Goal: Task Accomplishment & Management: Manage account settings

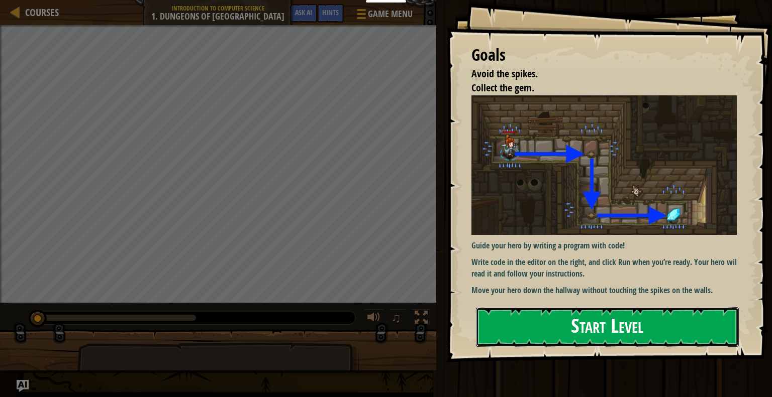
click at [566, 325] on button "Start Level" at bounding box center [607, 328] width 263 height 40
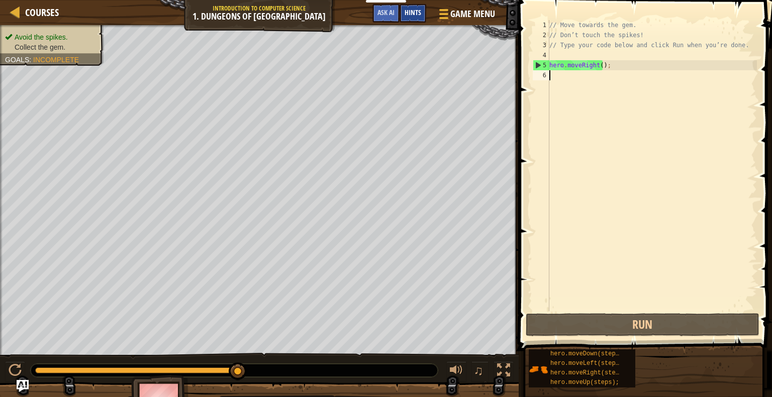
click at [412, 16] on span "Hints" at bounding box center [412, 13] width 17 height 10
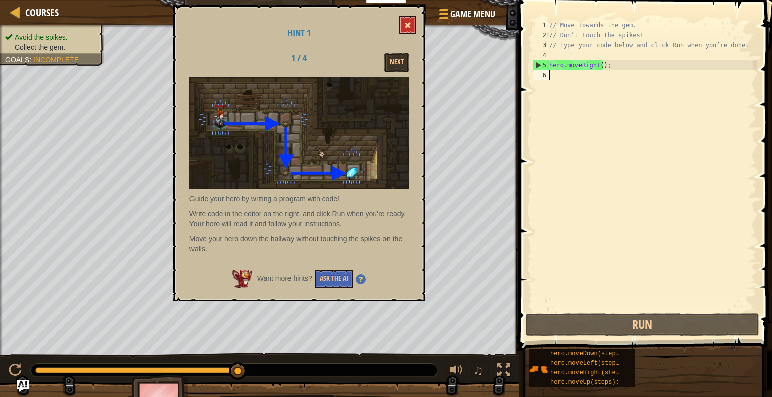
click at [407, 21] on button at bounding box center [407, 25] width 17 height 19
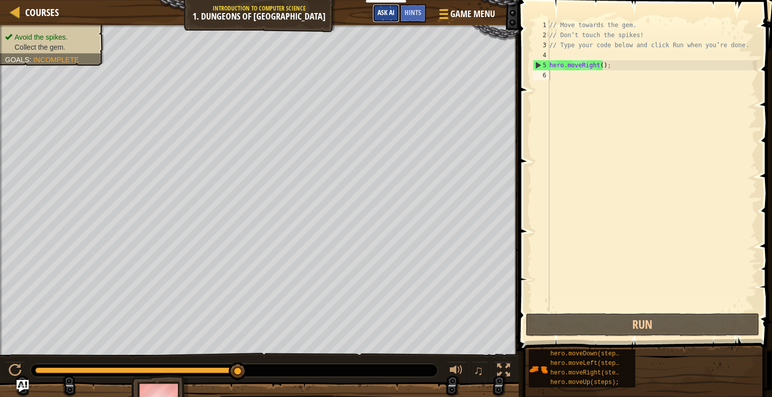
click at [388, 15] on span "Ask AI" at bounding box center [385, 13] width 17 height 10
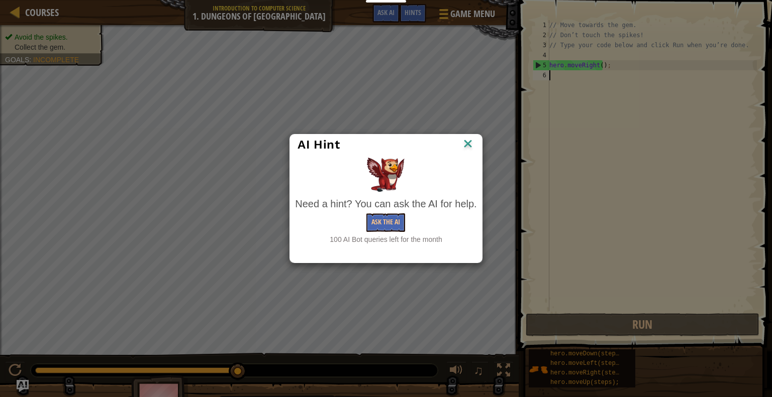
click at [465, 148] on img at bounding box center [467, 144] width 13 height 15
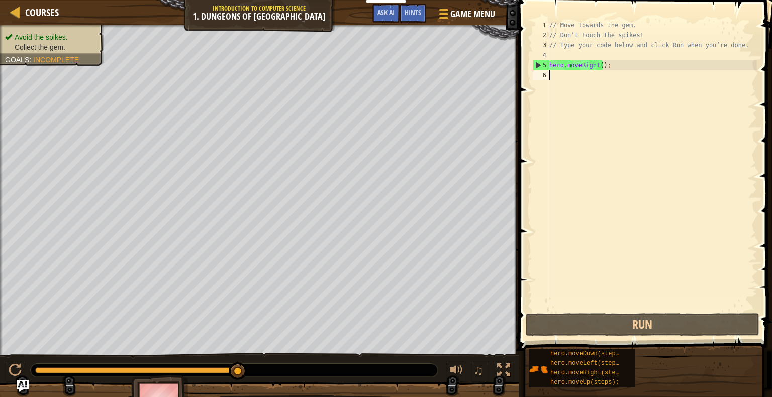
type textarea "h"
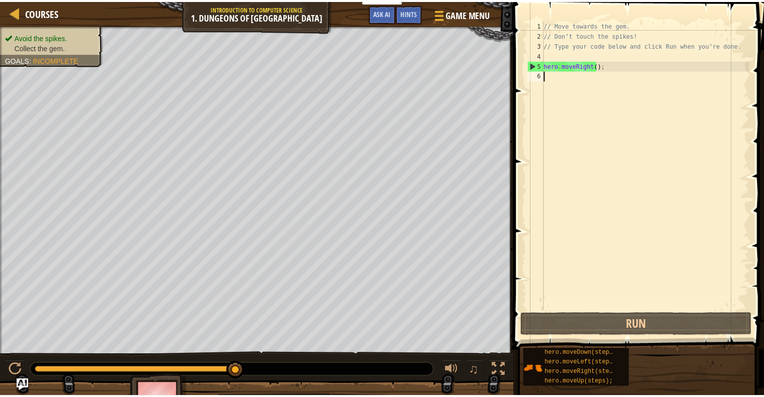
scroll to position [5, 0]
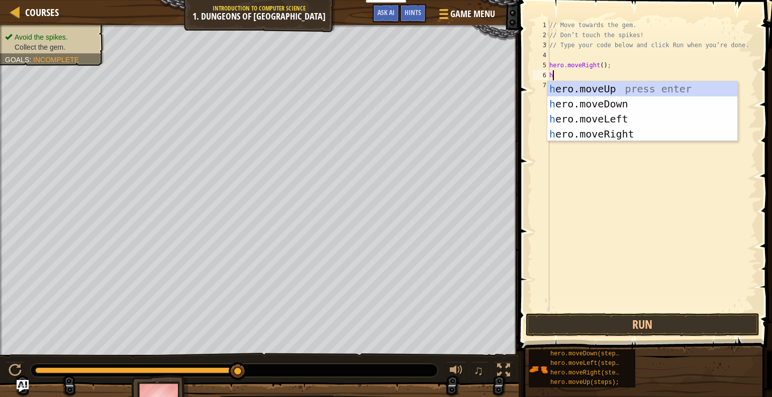
click at [589, 107] on div "h ero.moveUp press enter h ero.moveDown press enter h ero.moveLeft press enter …" at bounding box center [642, 126] width 190 height 90
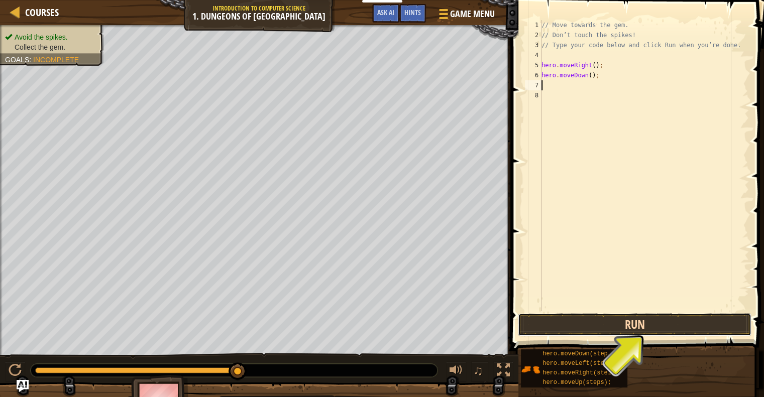
click at [561, 320] on button "Run" at bounding box center [635, 325] width 234 height 23
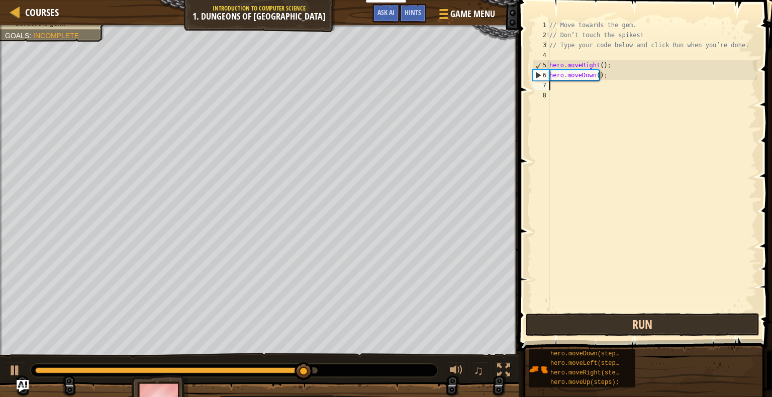
type textarea "h"
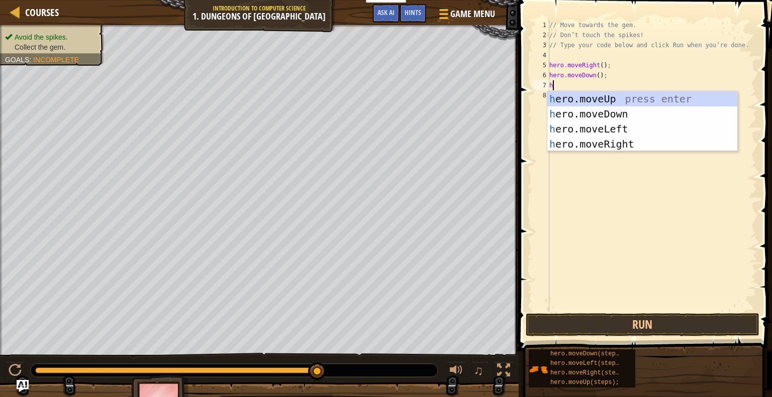
click at [595, 148] on div "h ero.moveUp press enter h ero.moveDown press enter h ero.moveLeft press enter …" at bounding box center [642, 136] width 190 height 90
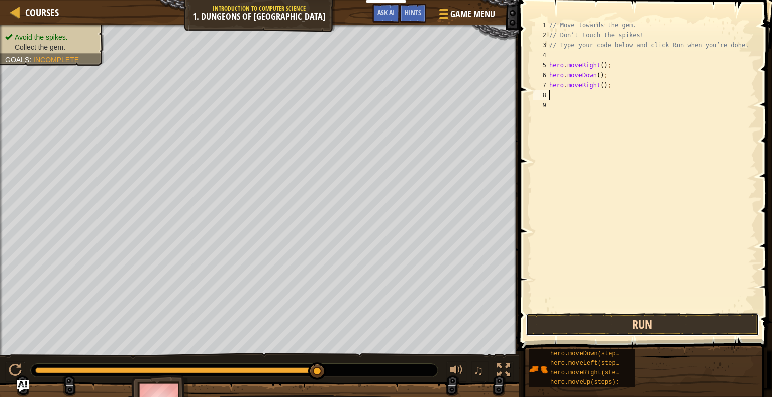
click at [585, 326] on button "Run" at bounding box center [643, 325] width 234 height 23
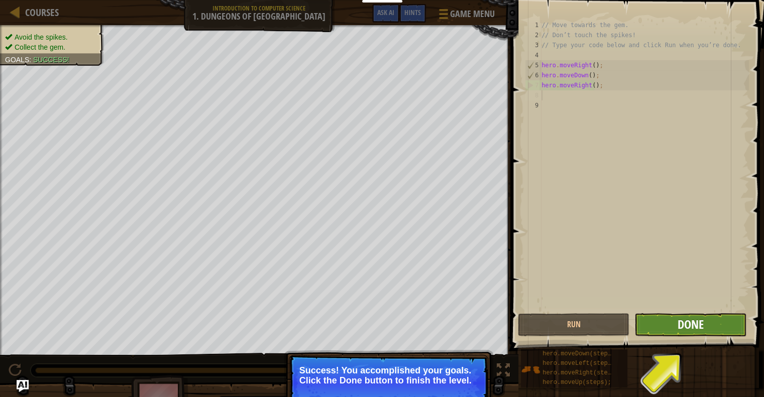
click at [695, 325] on span "Done" at bounding box center [691, 325] width 26 height 16
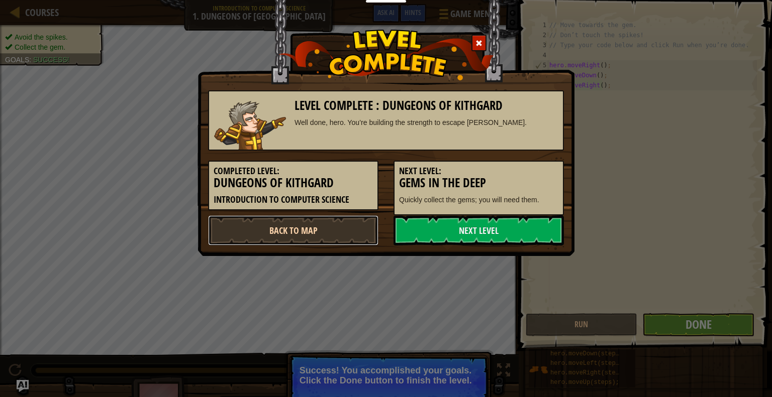
click at [297, 226] on link "Back to Map" at bounding box center [293, 231] width 170 height 30
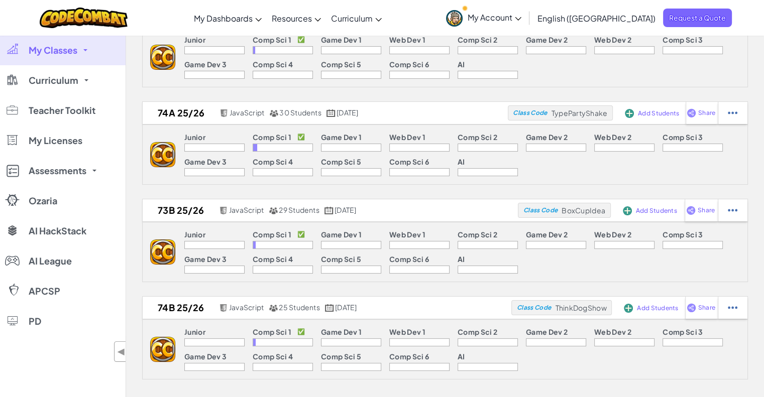
scroll to position [80, 0]
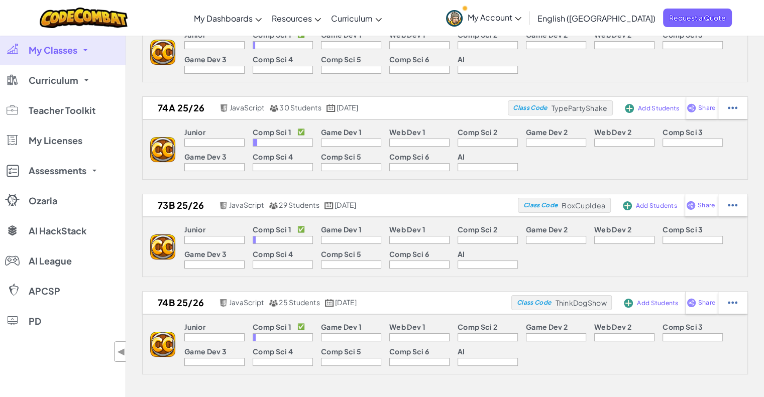
click at [80, 50] on link "My Classes" at bounding box center [63, 50] width 126 height 30
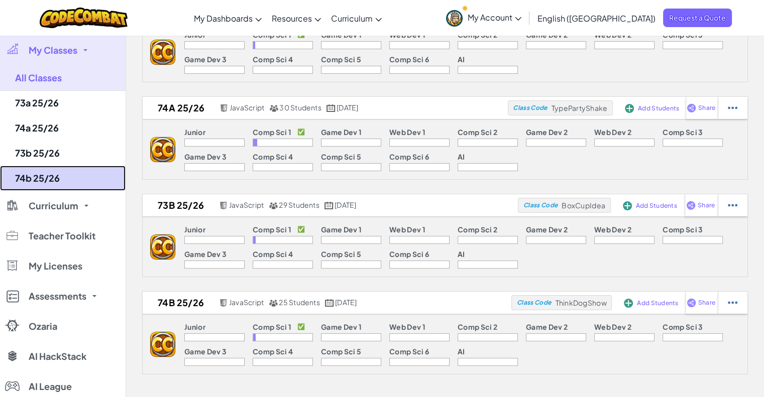
click at [57, 179] on link "74b 25/26" at bounding box center [63, 178] width 126 height 25
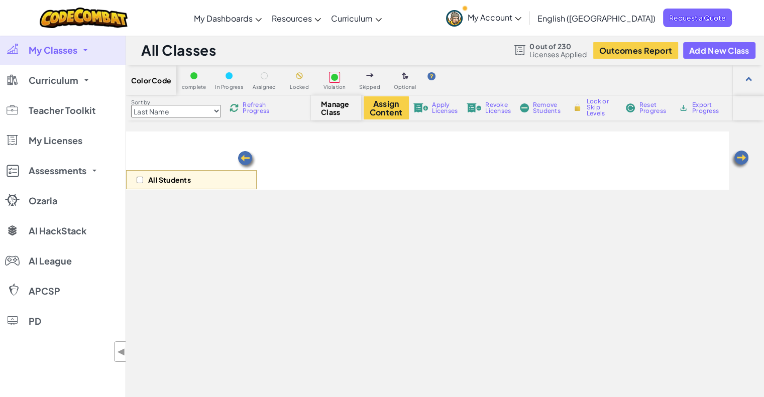
select select "560f1a9f22961295f9427742"
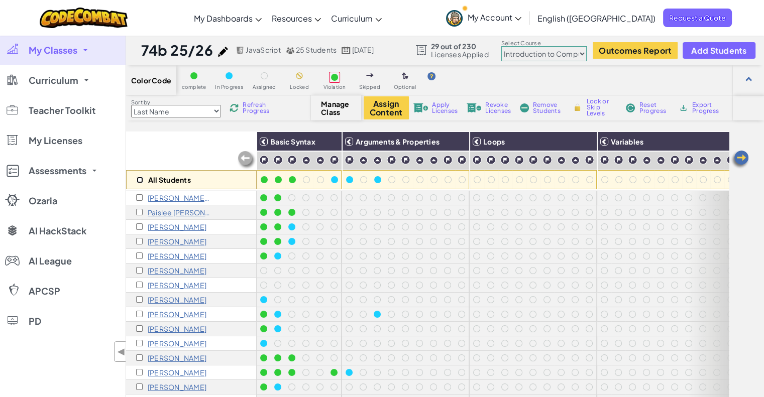
click at [139, 180] on input "checkbox" at bounding box center [140, 180] width 7 height 7
checkbox input "true"
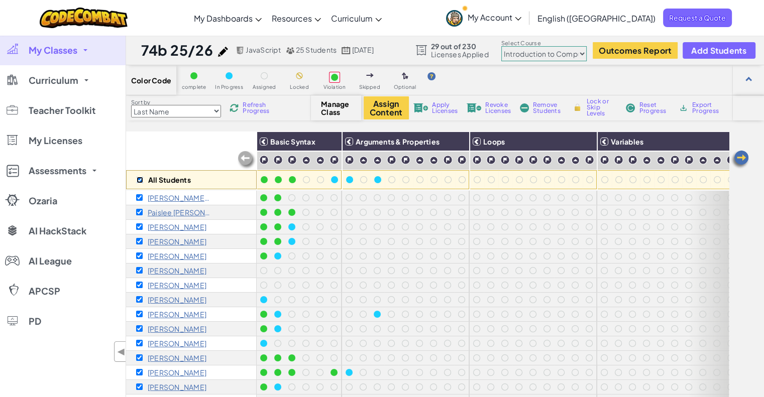
checkbox input "true"
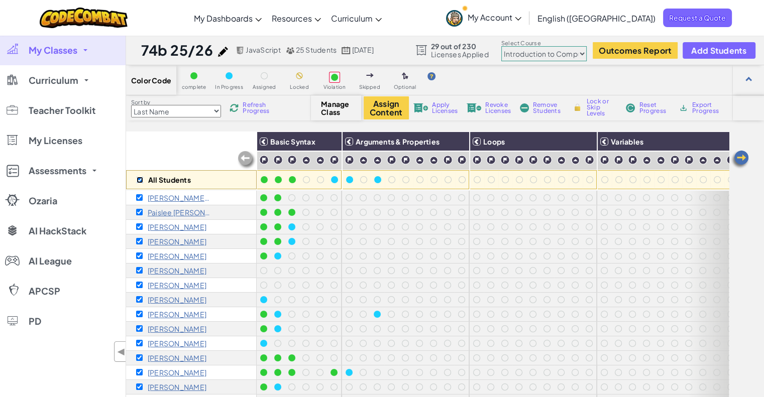
checkbox input "true"
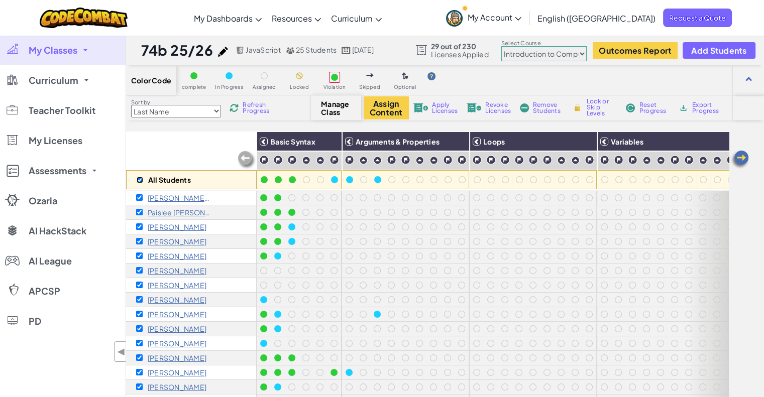
checkbox input "true"
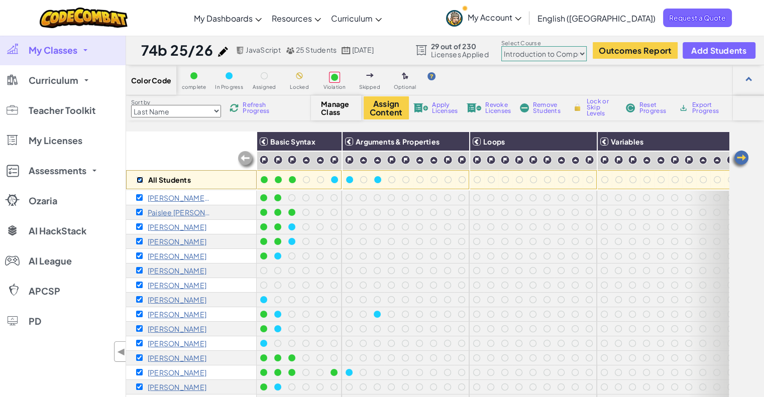
checkbox input "true"
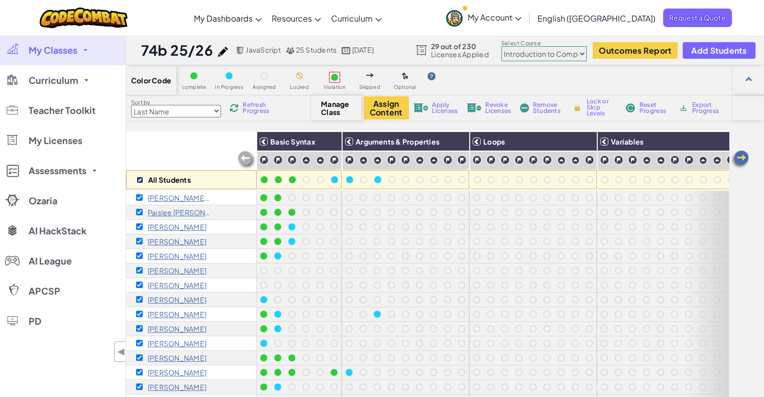
checkbox input "true"
click at [430, 110] on div "Apply Licenses" at bounding box center [436, 108] width 48 height 7
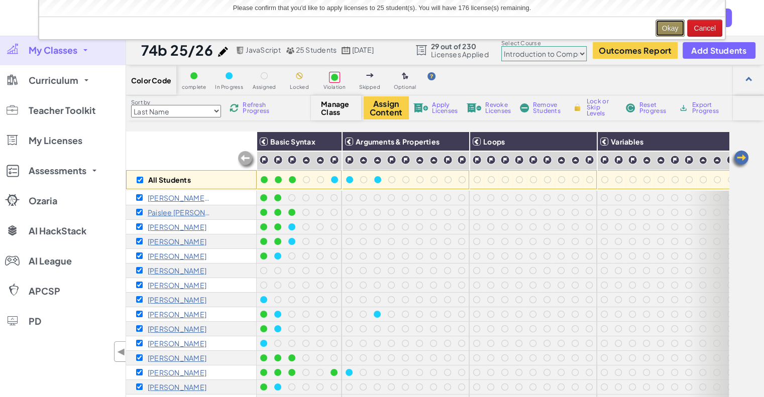
click at [665, 29] on button "Okay" at bounding box center [671, 28] width 30 height 17
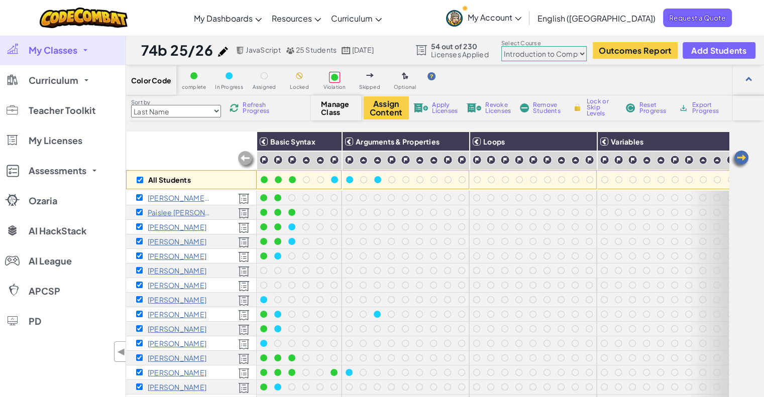
click at [70, 52] on span "My Classes" at bounding box center [53, 50] width 49 height 9
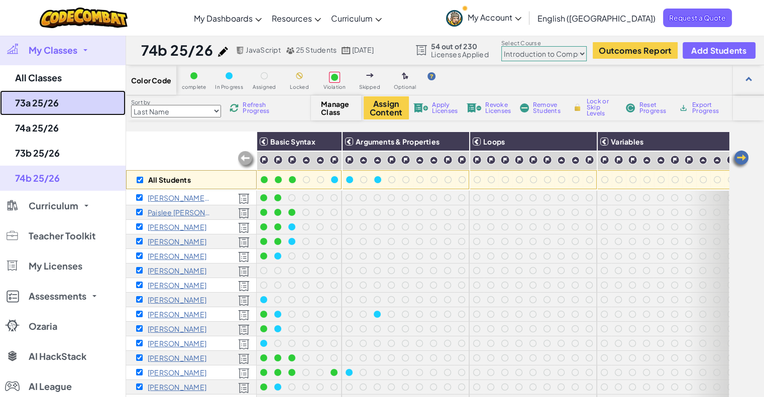
click at [63, 106] on link "73a 25/26" at bounding box center [63, 102] width 126 height 25
checkbox input "false"
select select "560f1a9f22961295f9427742"
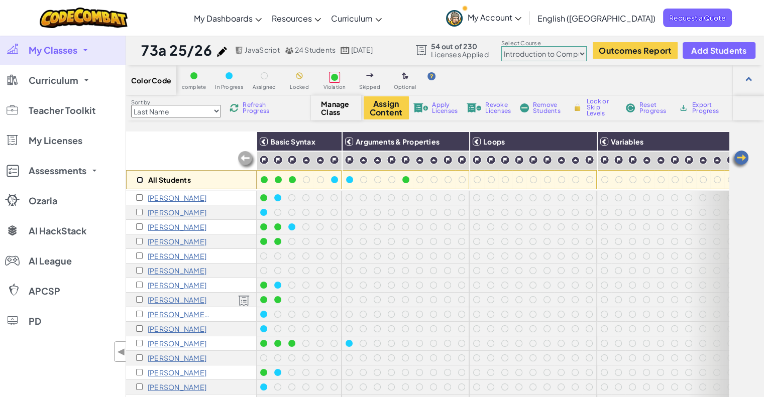
click at [137, 179] on input "checkbox" at bounding box center [140, 180] width 7 height 7
checkbox input "true"
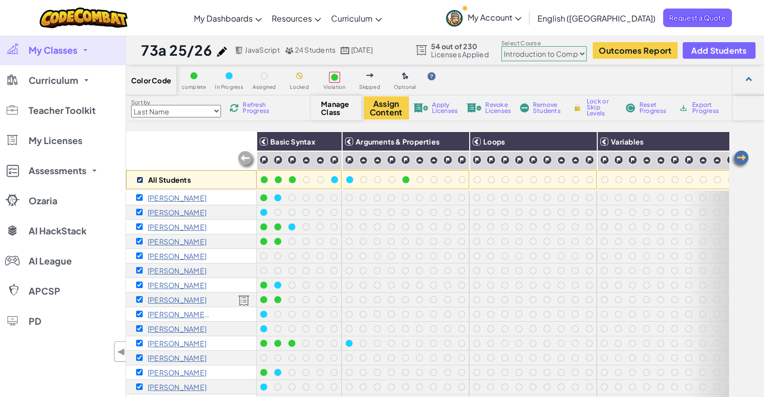
checkbox input "true"
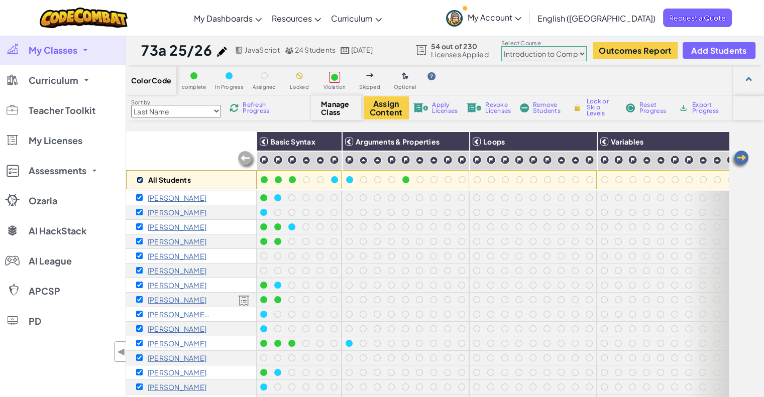
checkbox input "true"
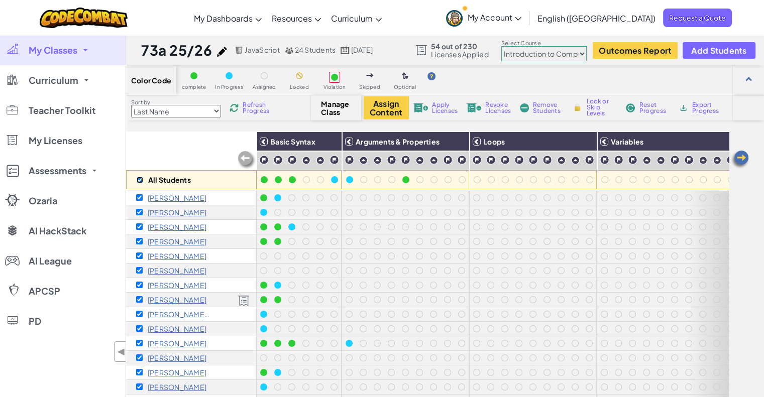
checkbox input "true"
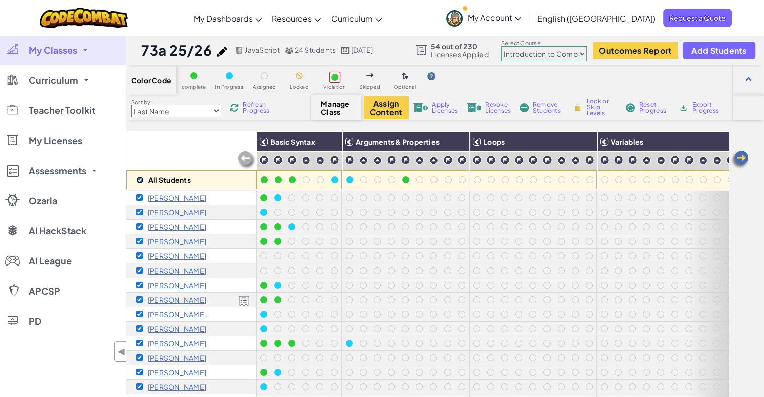
checkbox input "true"
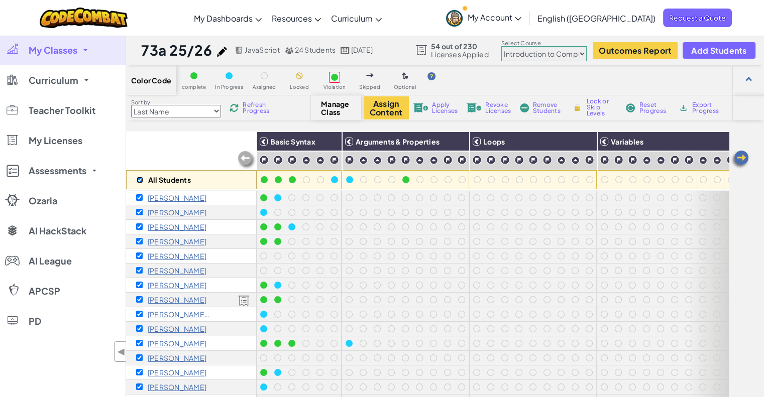
checkbox input "true"
click at [389, 104] on button "Assign Content" at bounding box center [386, 107] width 45 height 23
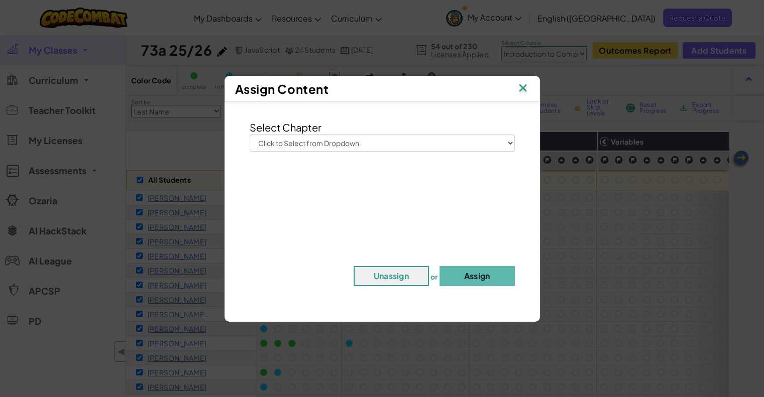
click at [522, 84] on img at bounding box center [523, 88] width 13 height 15
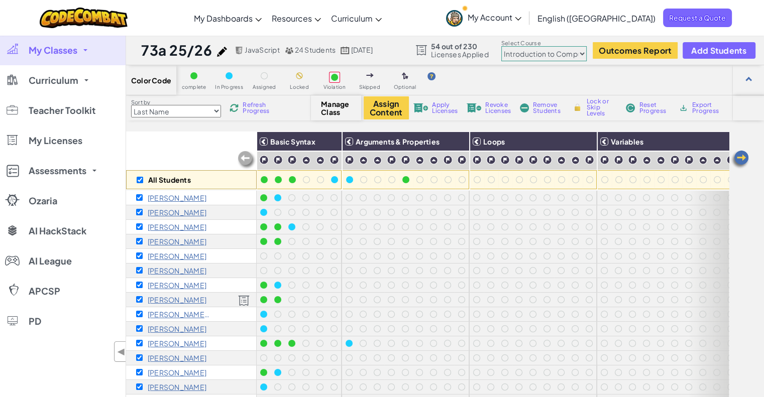
click at [439, 110] on span "Apply Licenses" at bounding box center [445, 108] width 26 height 12
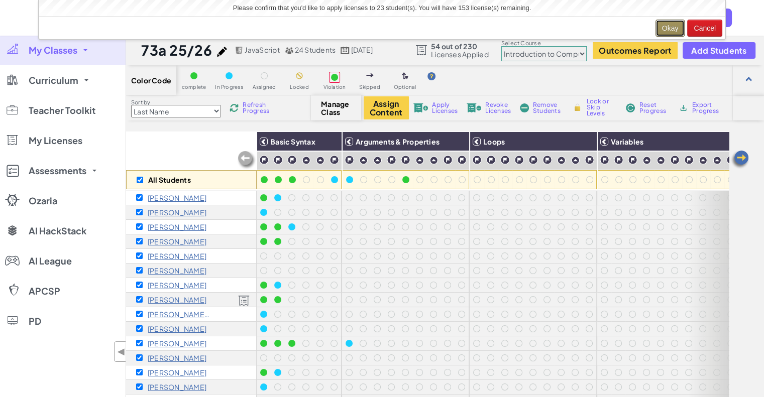
click at [666, 24] on button "Okay" at bounding box center [671, 28] width 30 height 17
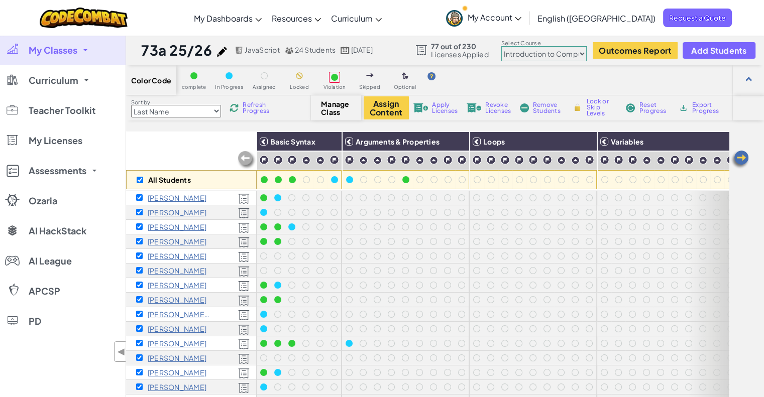
click at [87, 54] on link "My Classes" at bounding box center [63, 50] width 126 height 30
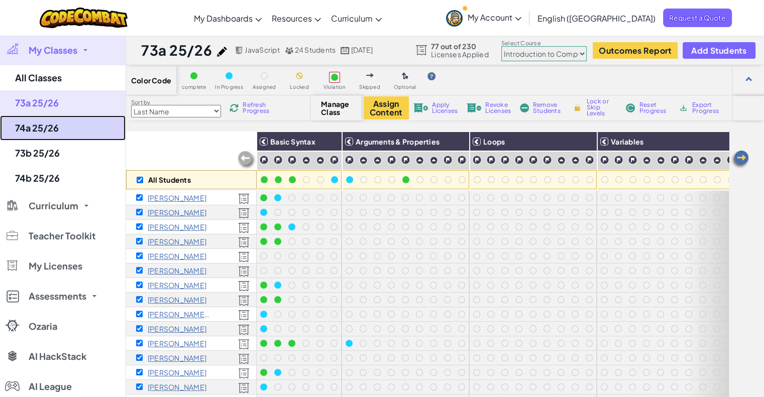
click at [56, 128] on link "74a 25/26" at bounding box center [63, 128] width 126 height 25
checkbox input "false"
select select "560f1a9f22961295f9427742"
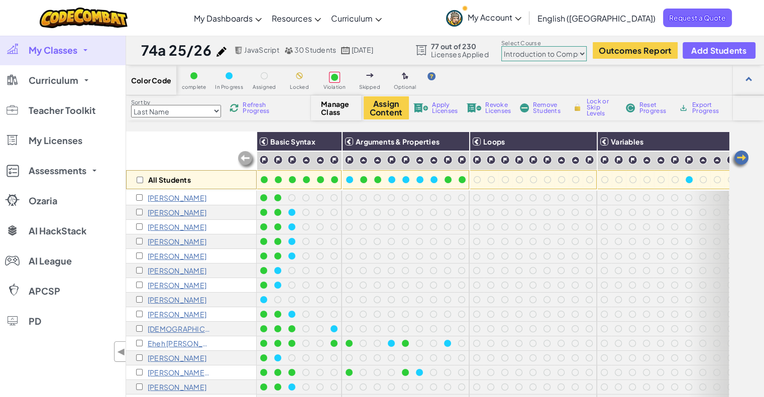
click at [143, 180] on div "All Students" at bounding box center [191, 179] width 131 height 19
click at [142, 180] on input "checkbox" at bounding box center [140, 180] width 7 height 7
checkbox input "true"
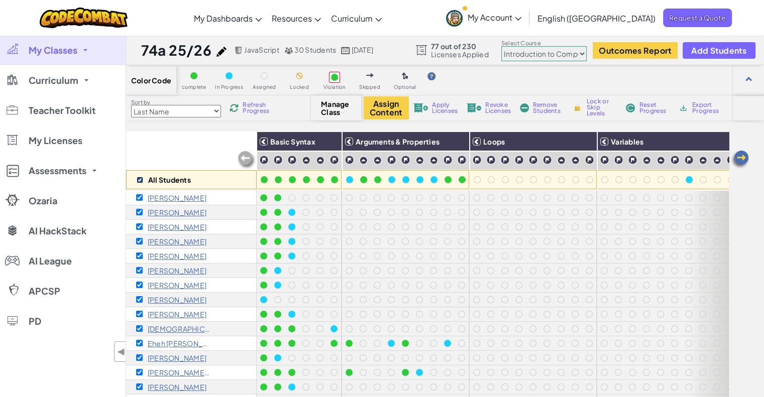
checkbox input "true"
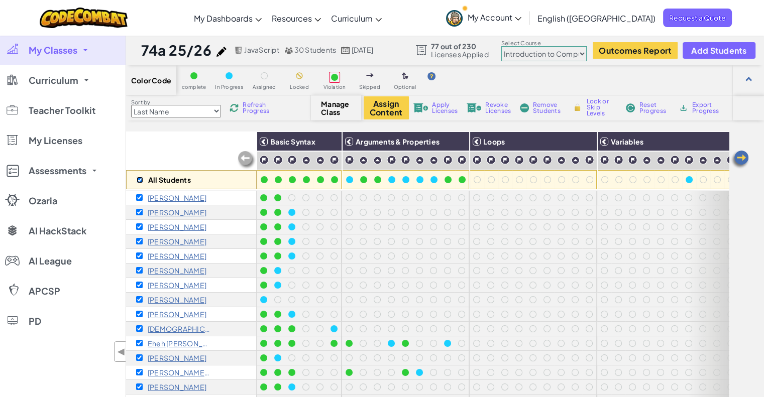
checkbox input "true"
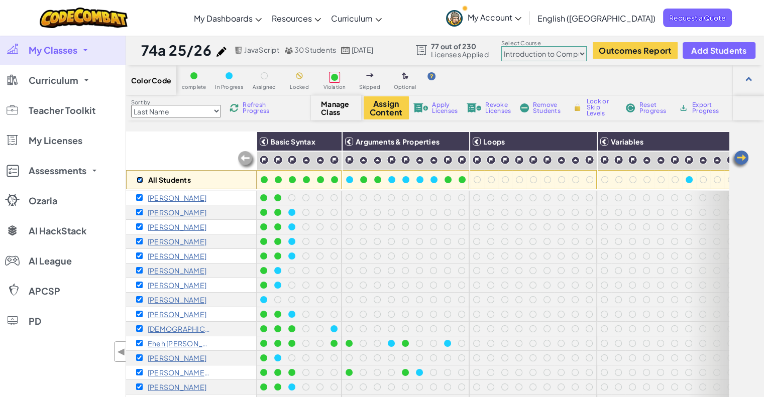
checkbox input "true"
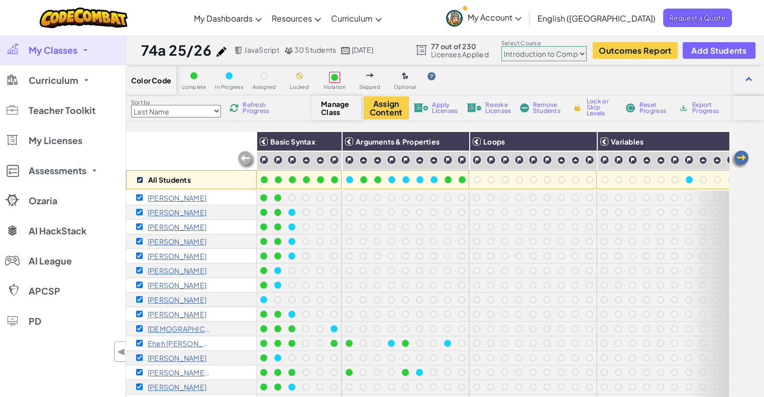
checkbox input "true"
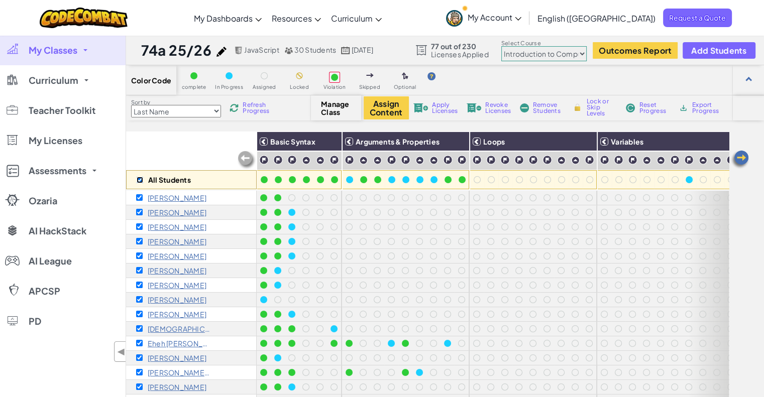
checkbox input "true"
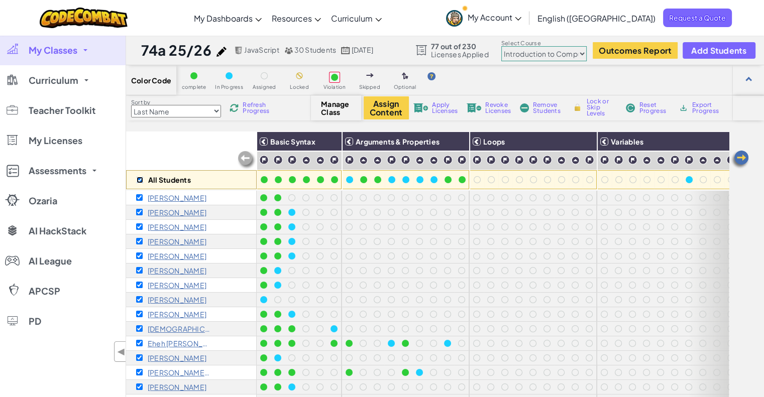
checkbox input "true"
click at [448, 108] on span "Apply Licenses" at bounding box center [445, 108] width 26 height 12
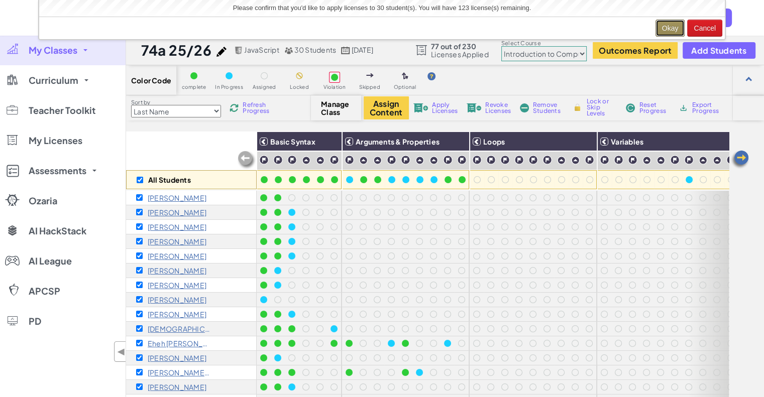
click at [672, 28] on button "Okay" at bounding box center [671, 28] width 30 height 17
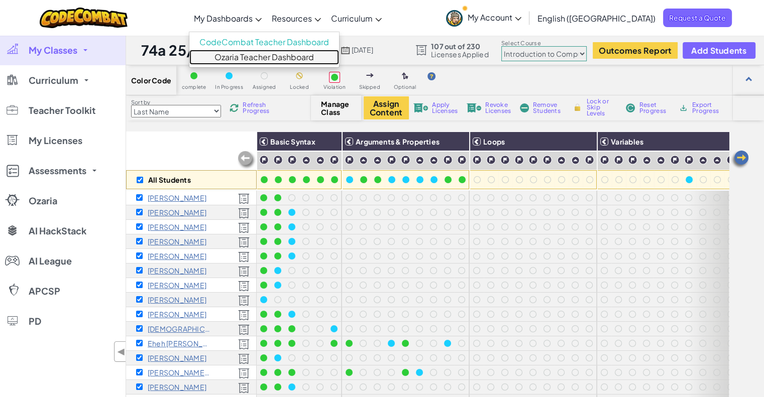
click at [277, 57] on link "Ozaria Teacher Dashboard" at bounding box center [264, 57] width 150 height 15
